Goal: Navigation & Orientation: Find specific page/section

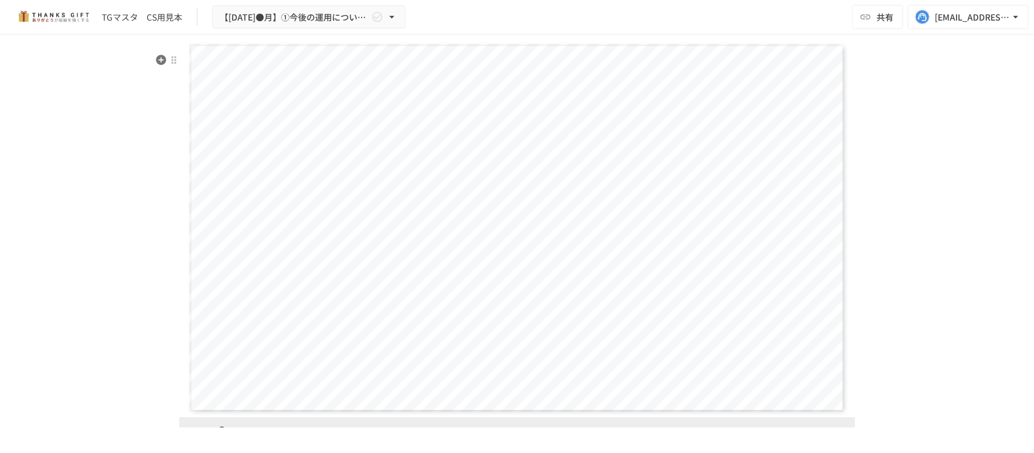
scroll to position [3517, 0]
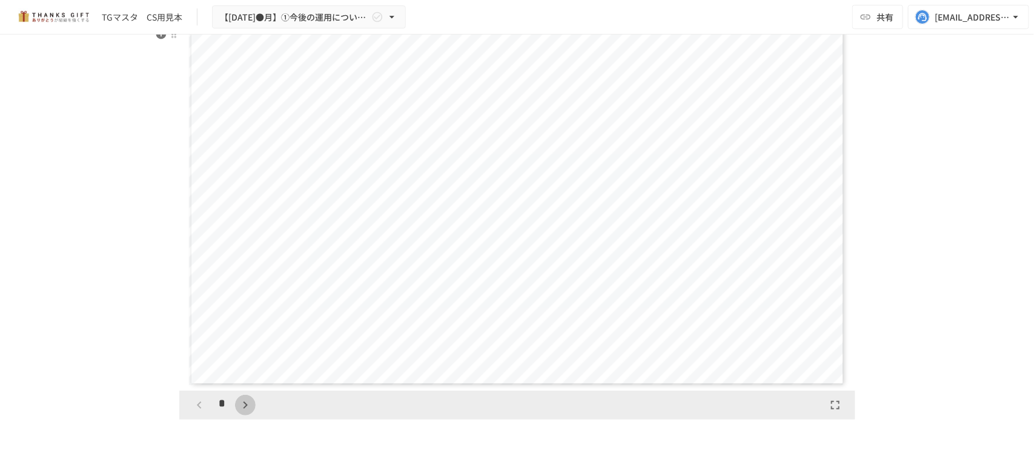
click at [238, 402] on icon "button" at bounding box center [245, 405] width 15 height 15
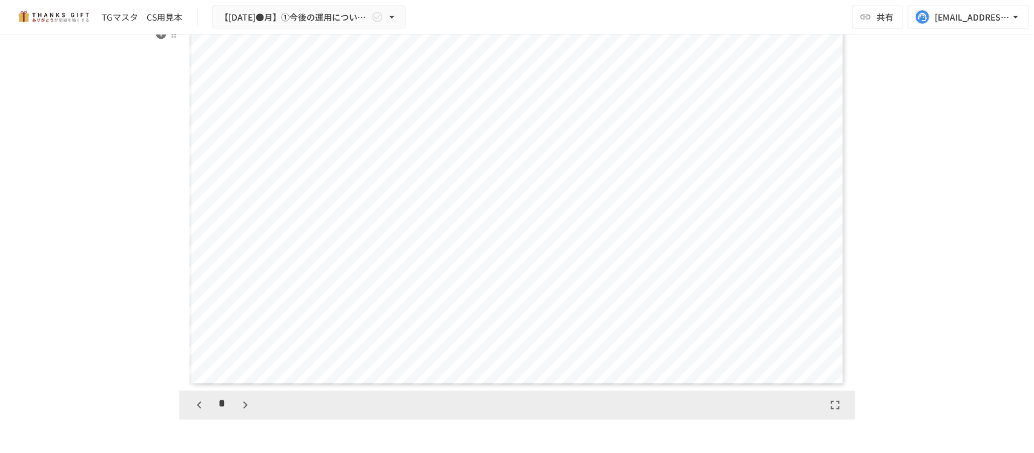
scroll to position [1515, 0]
click at [200, 402] on icon "button" at bounding box center [199, 405] width 15 height 15
click at [238, 402] on icon "button" at bounding box center [245, 405] width 15 height 15
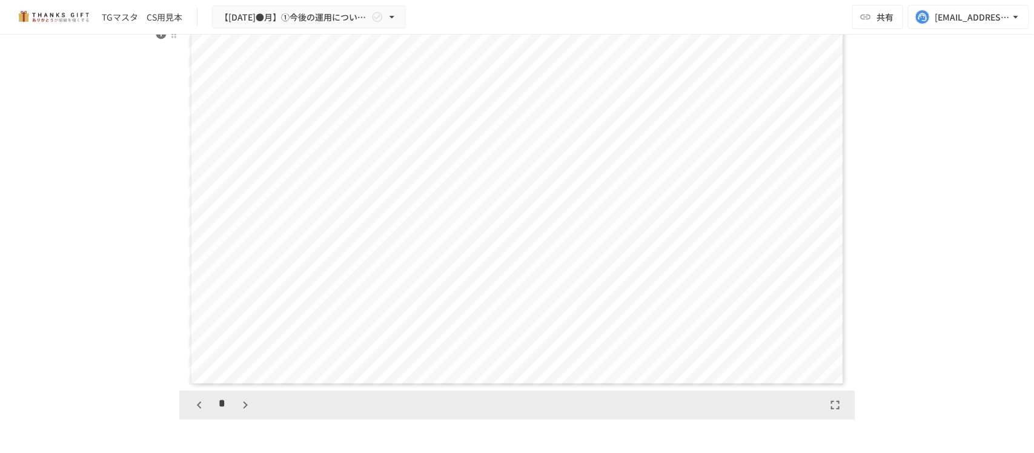
scroll to position [1893, 0]
click at [238, 402] on icon "button" at bounding box center [245, 405] width 15 height 15
click at [198, 402] on icon "button" at bounding box center [199, 405] width 15 height 15
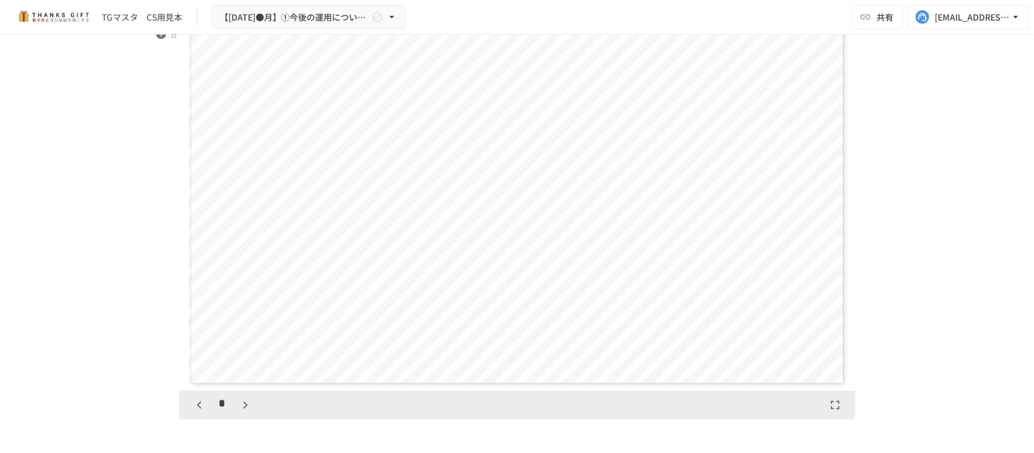
scroll to position [2272, 0]
click at [242, 402] on icon "button" at bounding box center [245, 405] width 15 height 15
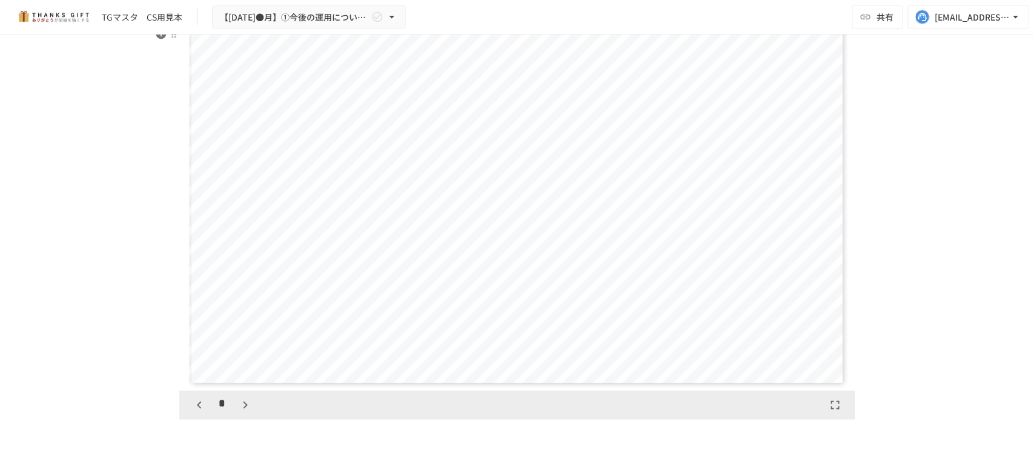
click at [242, 402] on icon "button" at bounding box center [245, 405] width 15 height 15
click at [198, 402] on icon "button" at bounding box center [199, 405] width 15 height 15
click at [244, 402] on icon "button" at bounding box center [245, 405] width 15 height 15
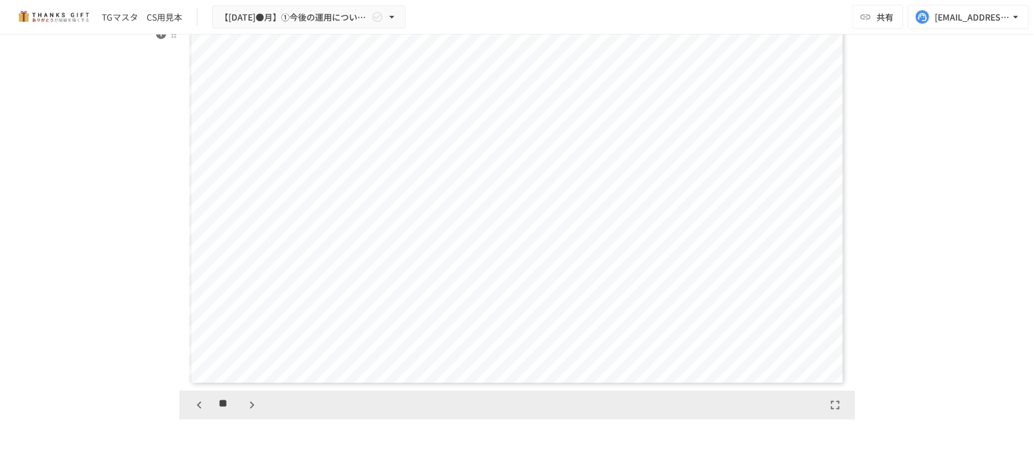
click at [245, 402] on icon "button" at bounding box center [252, 405] width 15 height 15
click at [194, 402] on icon "button" at bounding box center [199, 405] width 15 height 15
click at [195, 402] on icon "button" at bounding box center [199, 405] width 15 height 15
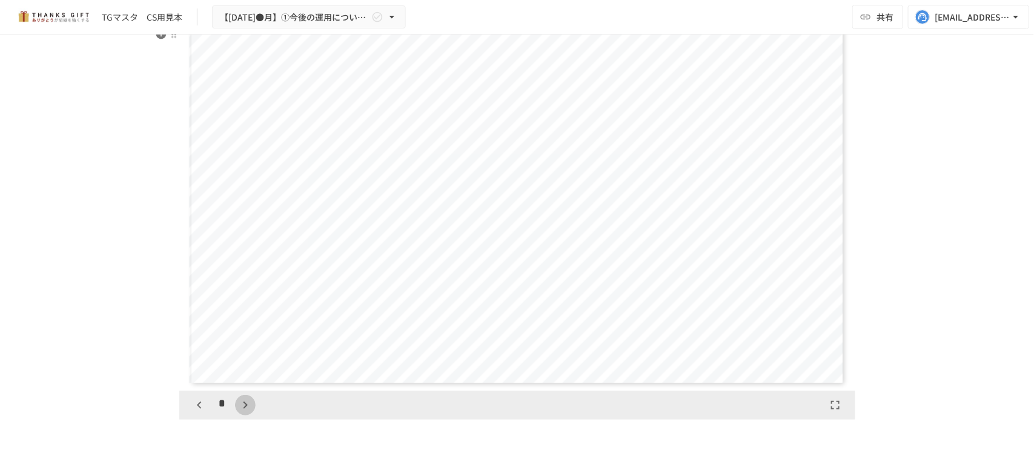
click at [244, 402] on icon "button" at bounding box center [245, 405] width 15 height 15
click at [245, 402] on icon "button" at bounding box center [252, 405] width 15 height 15
click at [195, 402] on icon "button" at bounding box center [199, 405] width 15 height 15
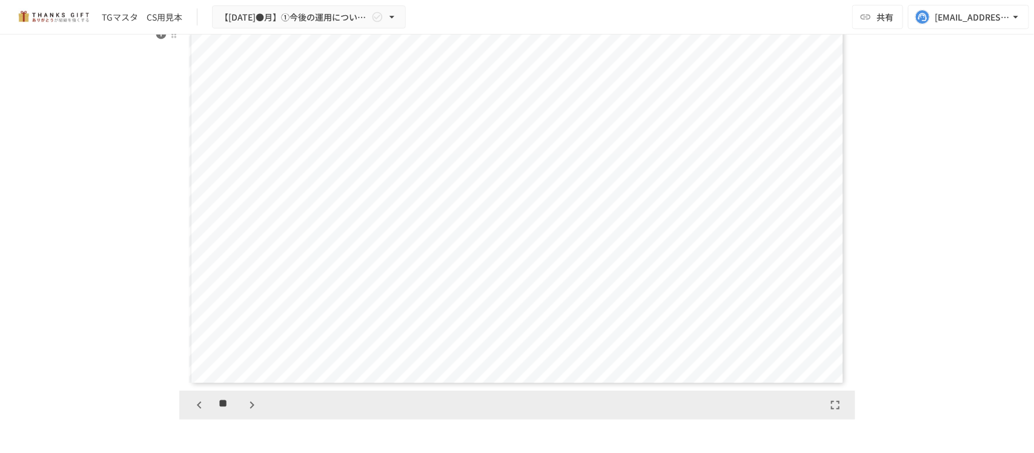
scroll to position [3408, 0]
click at [246, 402] on icon "button" at bounding box center [252, 405] width 15 height 15
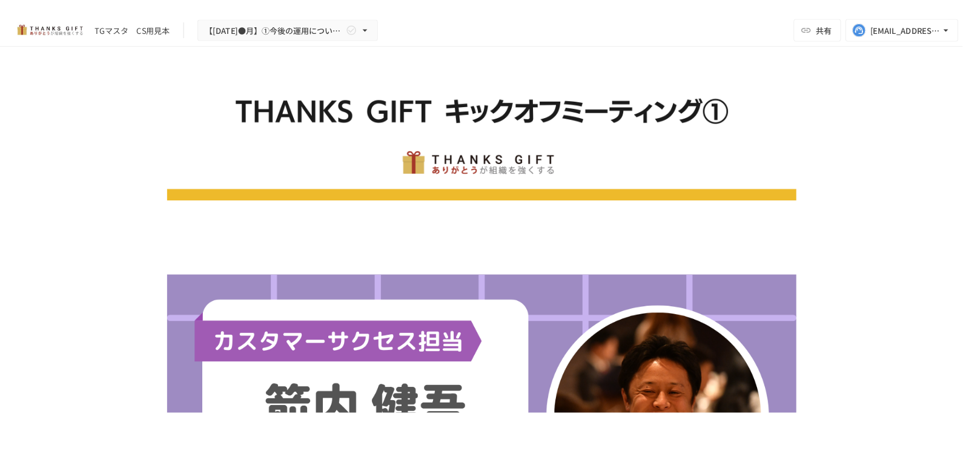
scroll to position [0, 0]
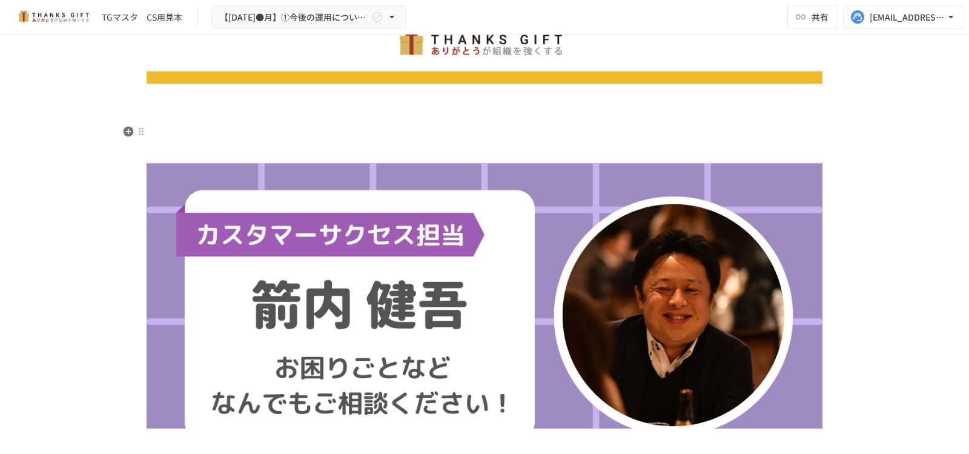
scroll to position [151, 0]
